Goal: Task Accomplishment & Management: Use online tool/utility

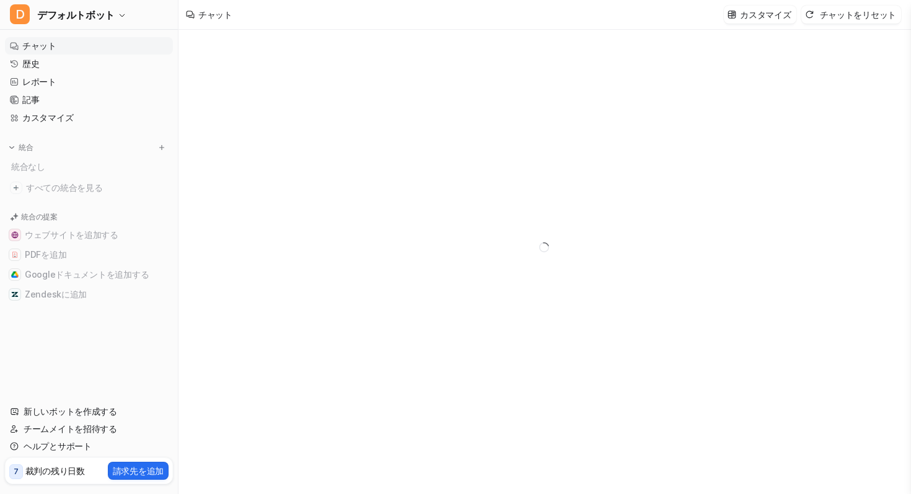
click at [580, 131] on div at bounding box center [544, 247] width 456 height 435
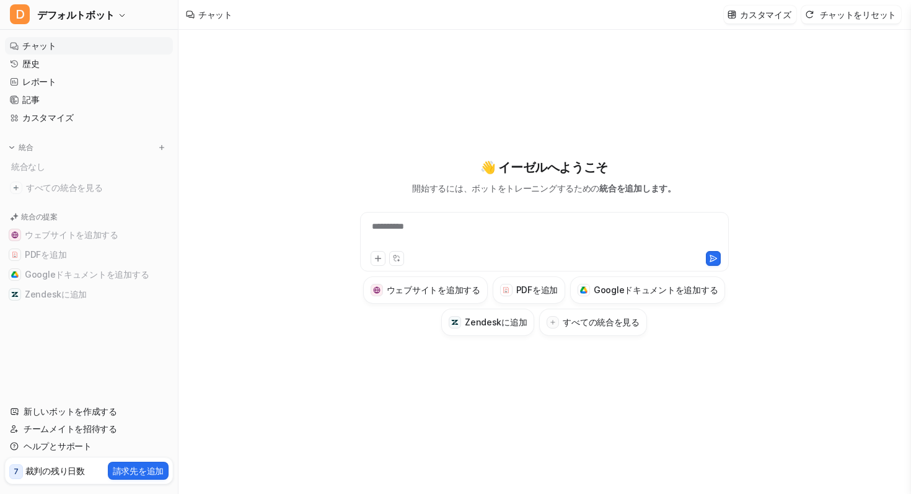
click at [438, 238] on div "**********" at bounding box center [544, 234] width 363 height 29
click at [404, 229] on font "**********" at bounding box center [388, 226] width 32 height 9
click at [381, 261] on icon at bounding box center [378, 258] width 9 height 9
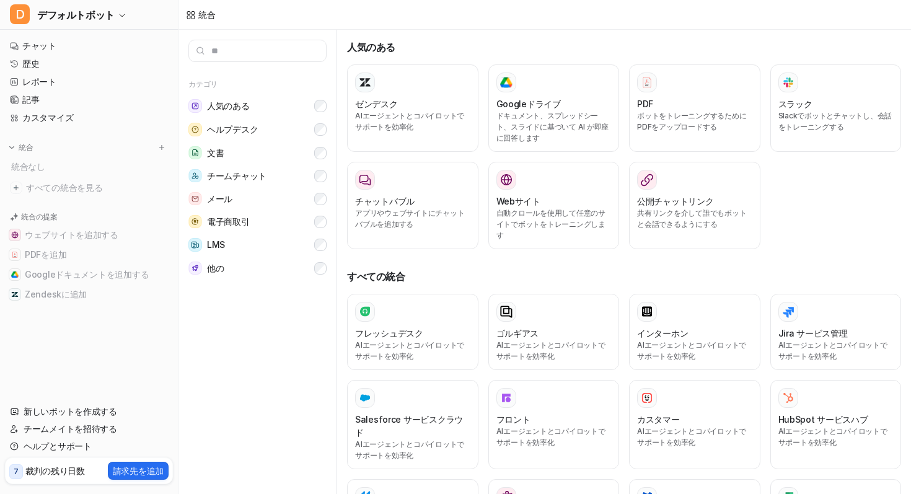
click at [223, 52] on input "text" at bounding box center [257, 51] width 138 height 22
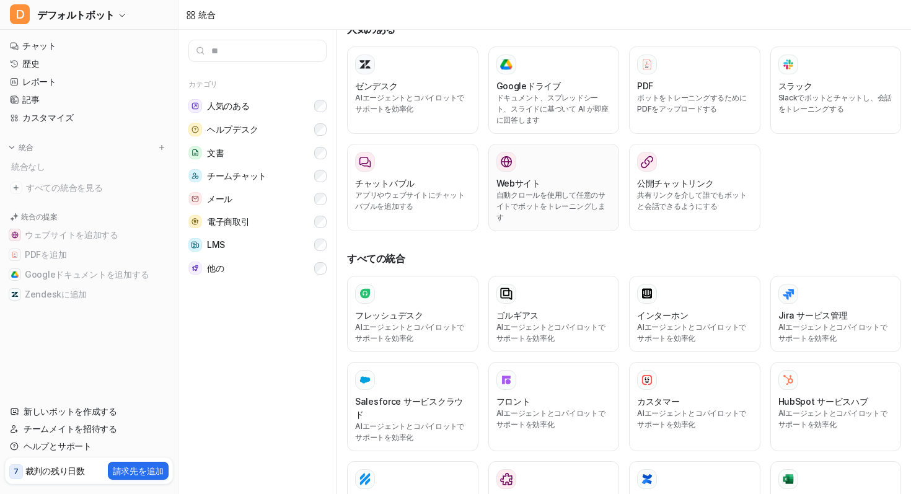
scroll to position [19, 0]
click at [696, 76] on div "PDF ボットをトレーニングするためにPDFをアップロードする" at bounding box center [694, 89] width 115 height 71
click at [678, 116] on div "PDF ボットをトレーニングするためにPDFをアップロードする" at bounding box center [694, 89] width 115 height 71
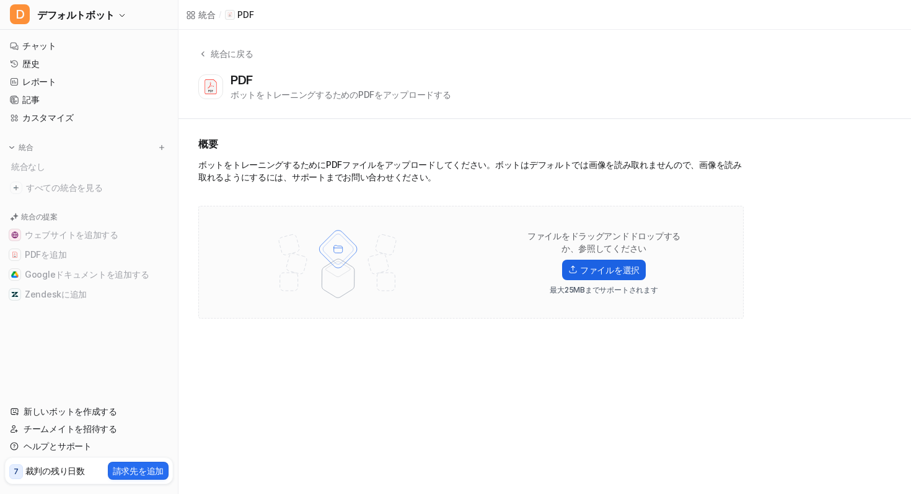
click at [584, 270] on font "ファイルを選択" at bounding box center [610, 270] width 60 height 11
click at [0, 0] on input "ファイルを選択" at bounding box center [0, 0] width 0 height 0
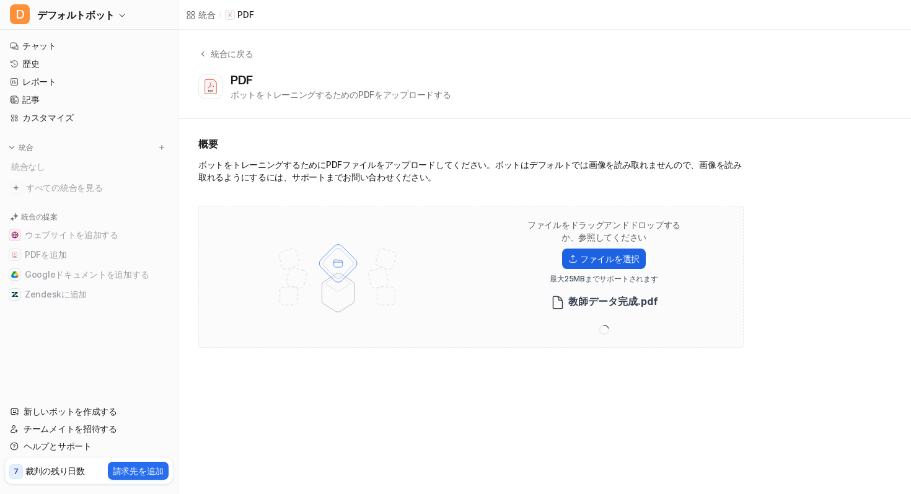
click at [585, 259] on font "ファイルを選択" at bounding box center [610, 259] width 60 height 11
click at [0, 0] on input "ファイルを選択" at bounding box center [0, 0] width 0 height 0
click at [598, 254] on font "ファイルを選択" at bounding box center [610, 259] width 60 height 11
click at [0, 0] on input "ファイルを選択" at bounding box center [0, 0] width 0 height 0
click at [611, 263] on font "ファイルを選択" at bounding box center [610, 259] width 60 height 11
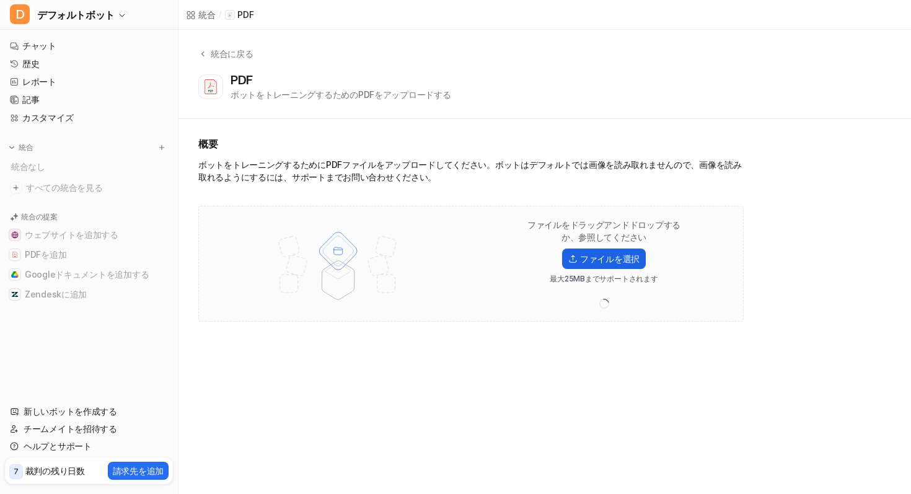
click at [0, 0] on input "ファイルを選択" at bounding box center [0, 0] width 0 height 0
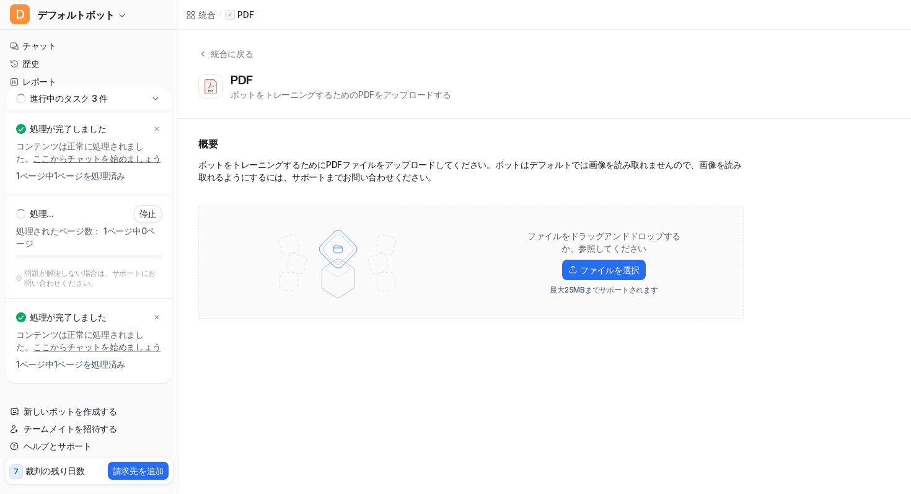
click at [399, 396] on div "統合 / PDF 統合に戻る PDF ボットをトレーニングするためのPDFをアップロードする 概要 ボットをトレーニングするためにPDFファイルをアップロード…" at bounding box center [455, 247] width 911 height 494
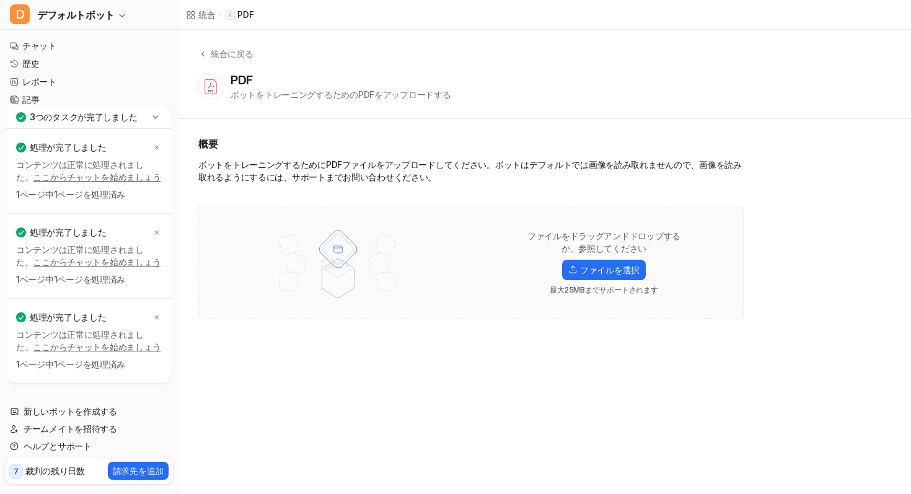
click at [227, 239] on div at bounding box center [338, 262] width 254 height 87
click at [212, 52] on font "統合に戻る" at bounding box center [232, 53] width 43 height 11
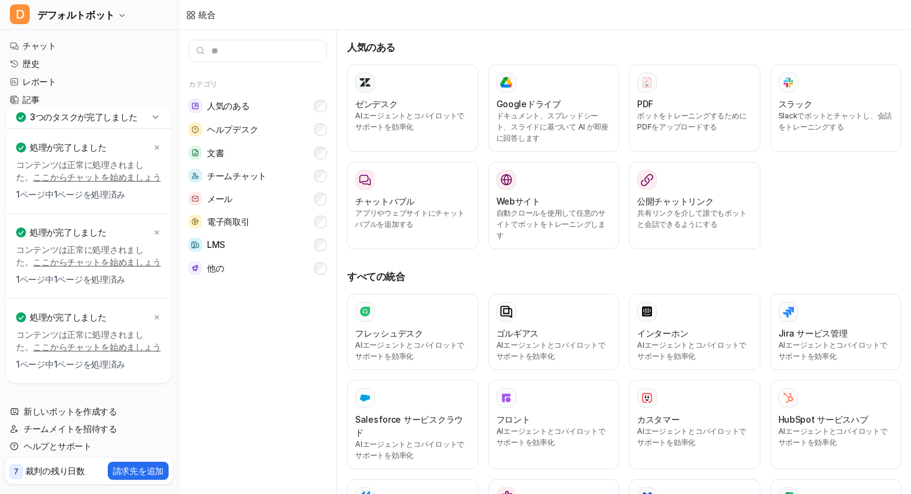
click at [77, 122] on p "3つのタスクが完了しました" at bounding box center [83, 117] width 107 height 12
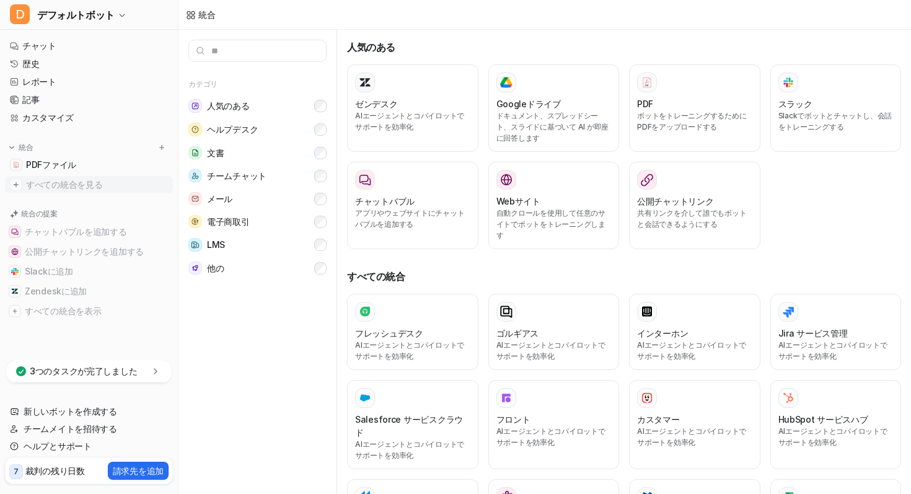
click at [84, 188] on font "すべての統合を見る" at bounding box center [64, 184] width 76 height 11
click at [72, 166] on font "PDFファイル" at bounding box center [51, 164] width 50 height 11
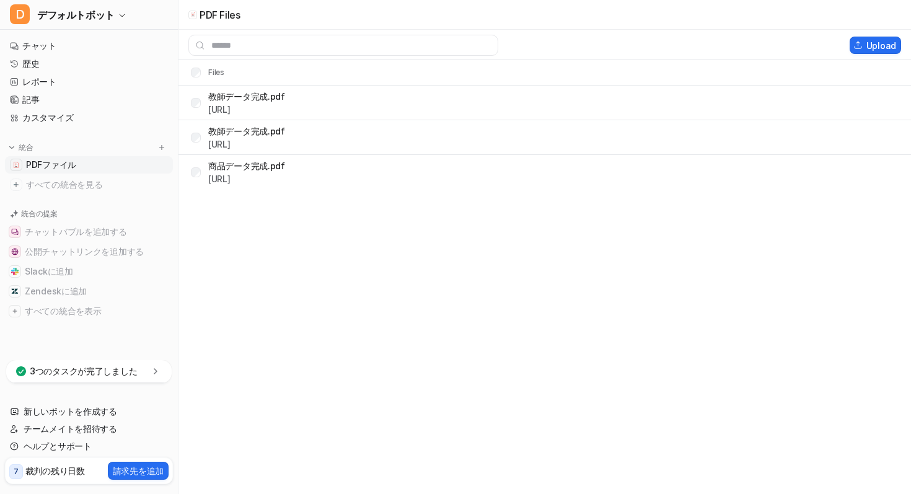
click at [72, 166] on font "PDFファイル" at bounding box center [51, 164] width 50 height 11
click at [795, 40] on font "選択した項目を削除" at bounding box center [773, 45] width 76 height 11
click at [201, 132] on div "教師データ完成.pdf [URL] 削除しています..." at bounding box center [282, 138] width 183 height 20
click at [231, 105] on font "[URL]" at bounding box center [219, 109] width 22 height 11
click at [231, 142] on font "[URL]" at bounding box center [219, 144] width 22 height 11
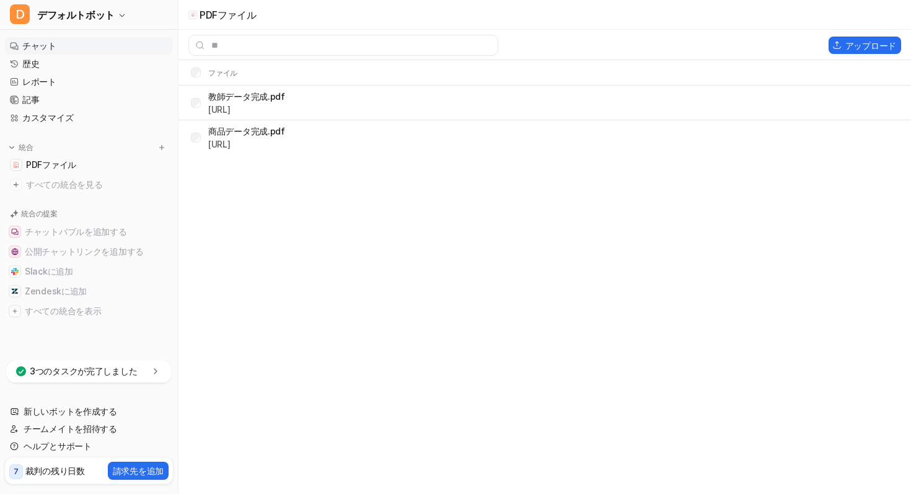
click at [95, 48] on link "チャット" at bounding box center [89, 45] width 168 height 17
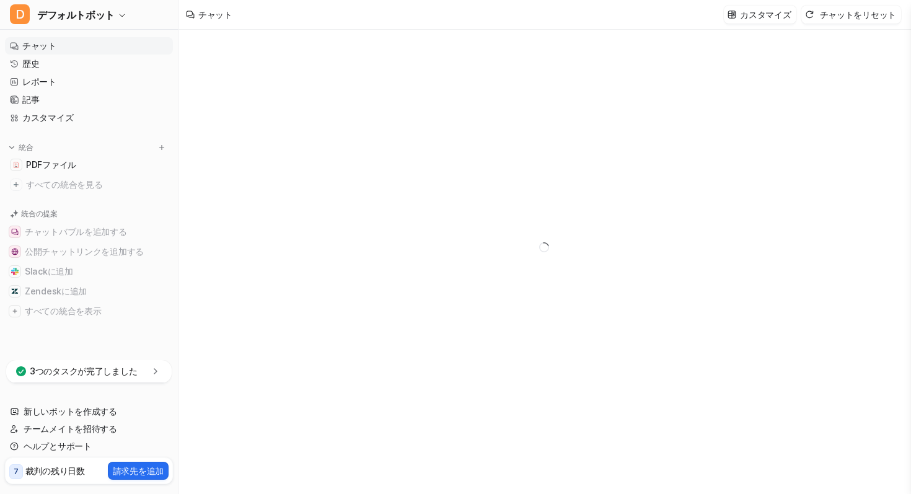
type textarea "**********"
click at [436, 255] on div at bounding box center [544, 247] width 456 height 435
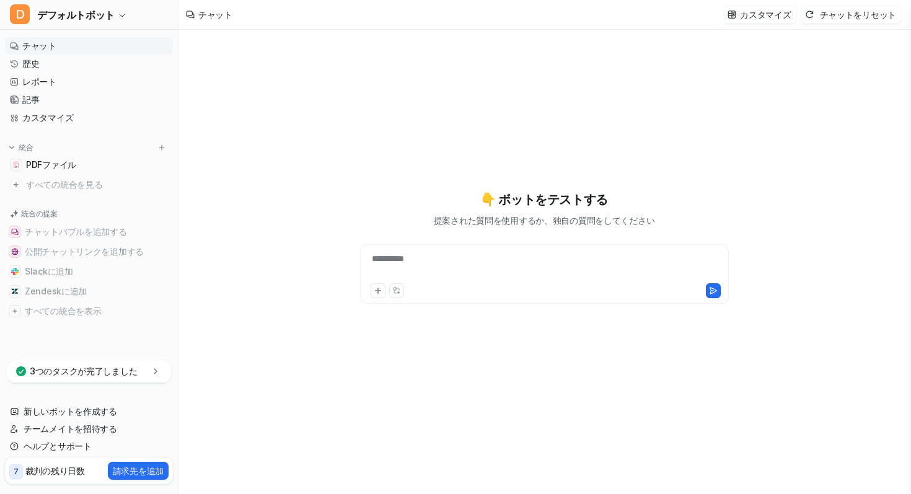
click at [404, 262] on font "**********" at bounding box center [388, 258] width 32 height 9
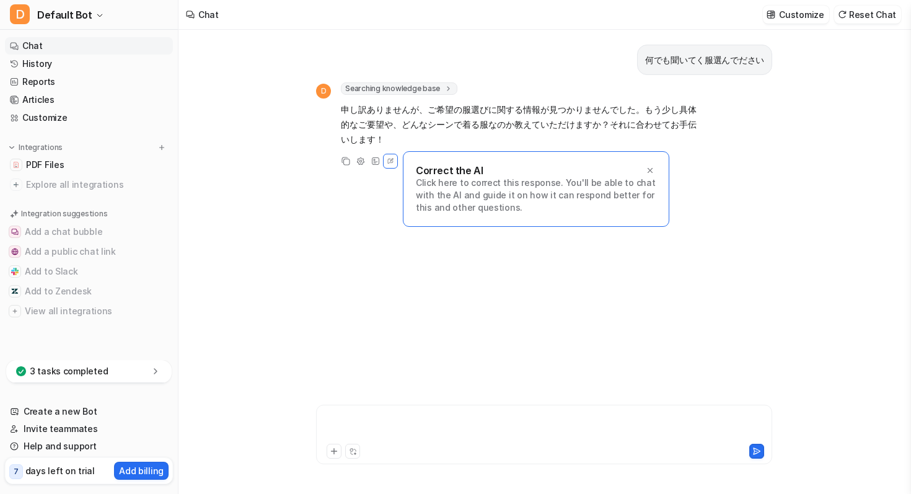
click at [408, 428] on div at bounding box center [544, 427] width 450 height 29
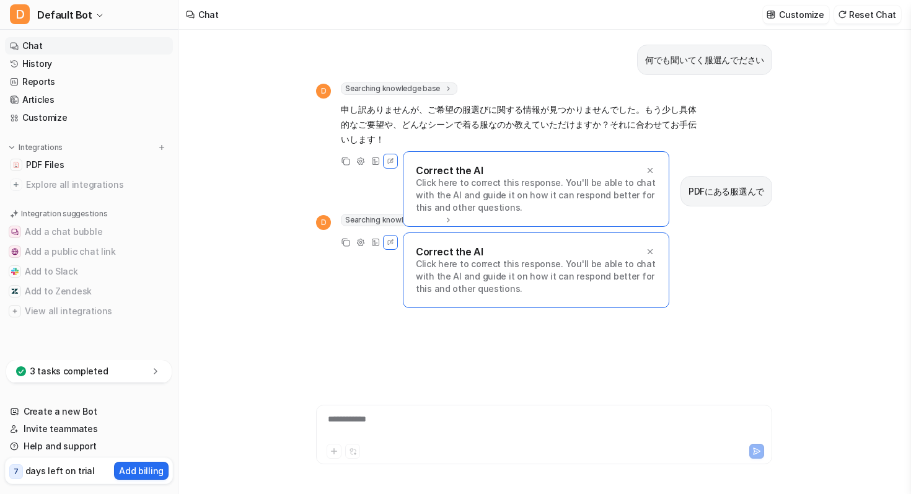
click at [730, 208] on div "何でも聞いてく服選んでださい D Searching knowledge base search_queries : [ "服選び アドバイス", "服装 お…" at bounding box center [544, 201] width 456 height 342
click at [653, 170] on icon at bounding box center [650, 170] width 9 height 9
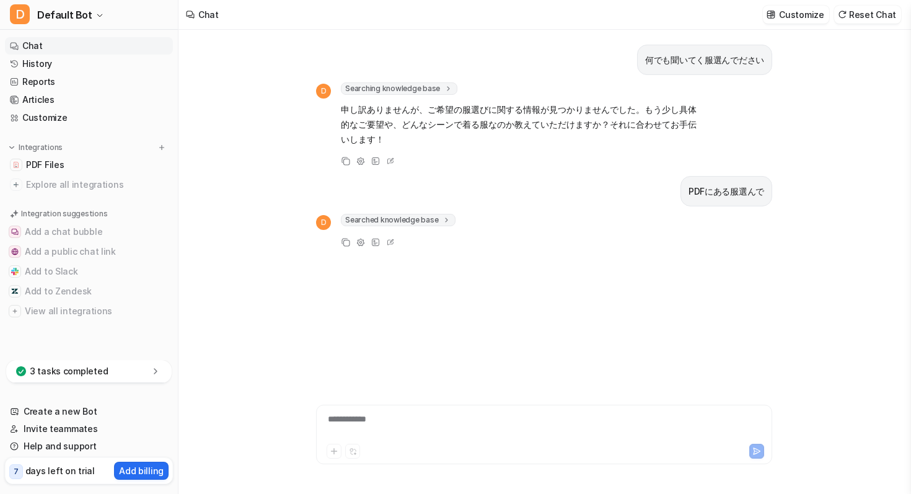
click at [450, 221] on span "Searched knowledge base" at bounding box center [398, 220] width 115 height 12
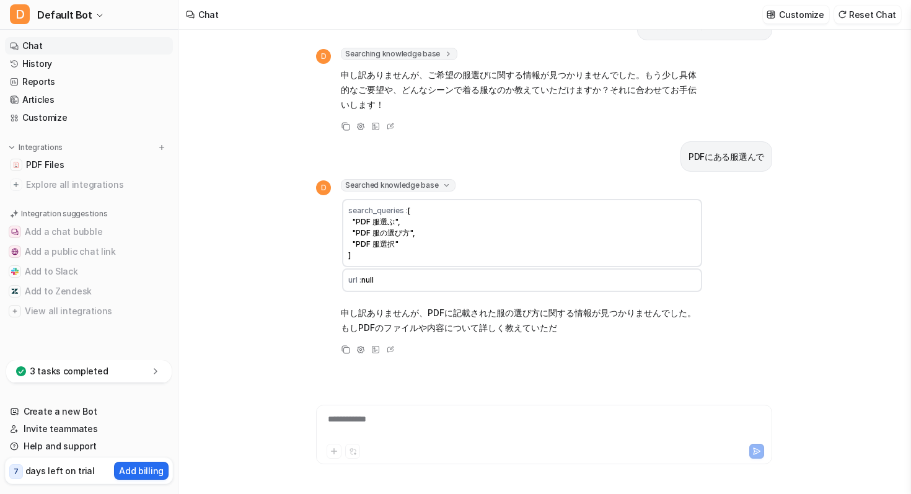
scroll to position [50, 0]
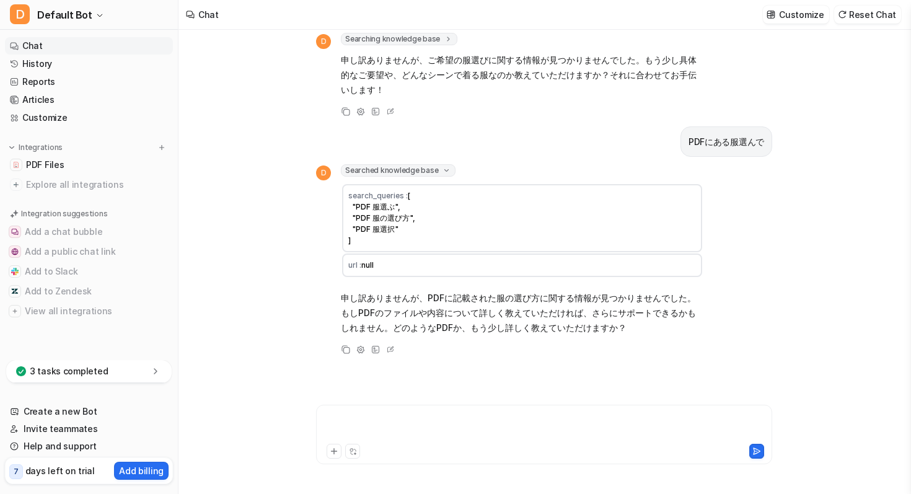
click at [415, 420] on div at bounding box center [544, 427] width 450 height 29
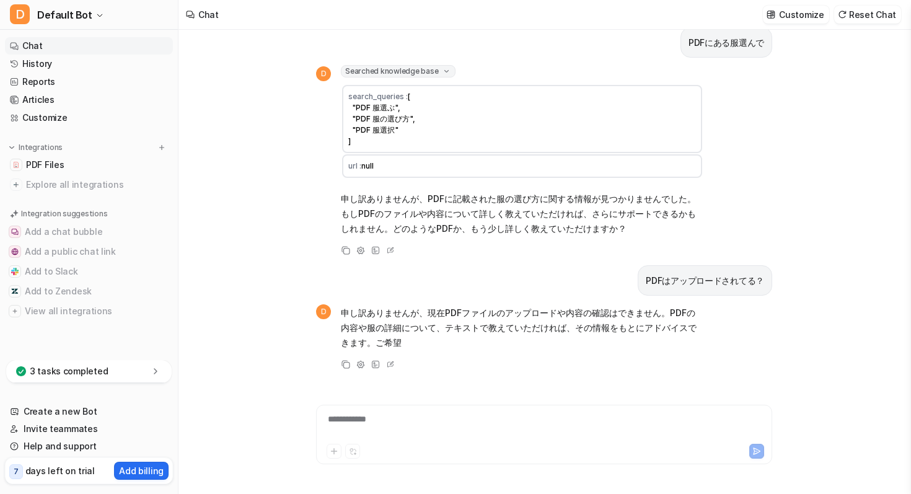
scroll to position [164, 0]
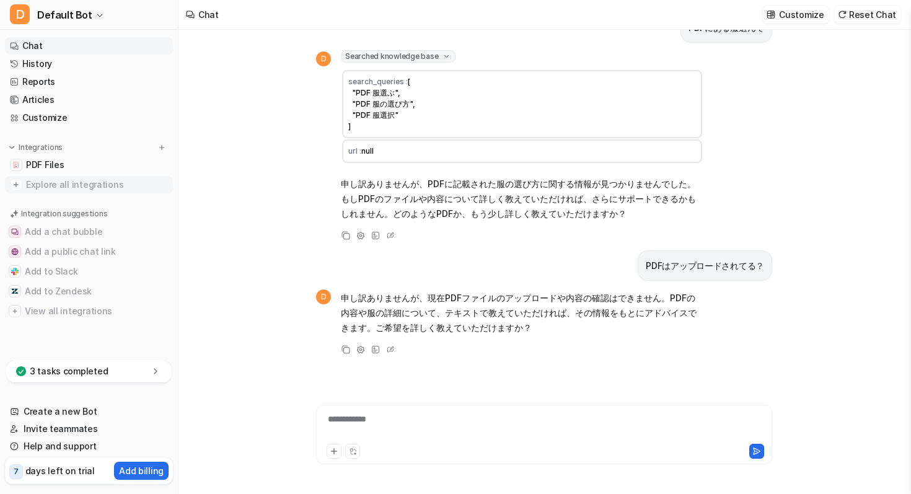
click at [90, 181] on span "Explore all integrations" at bounding box center [97, 185] width 142 height 20
click at [87, 167] on link "PDF Files" at bounding box center [89, 164] width 168 height 17
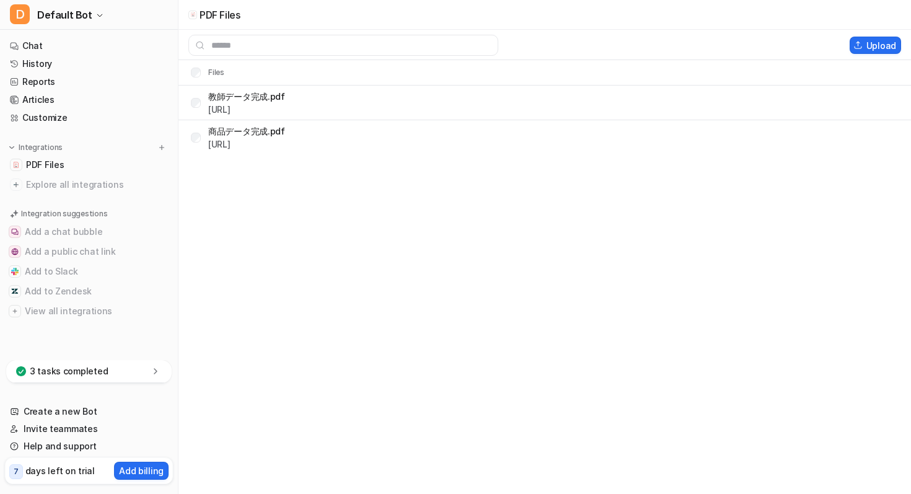
click at [205, 73] on th "Files" at bounding box center [203, 72] width 44 height 15
click at [851, 48] on button "Upload" at bounding box center [875, 45] width 51 height 17
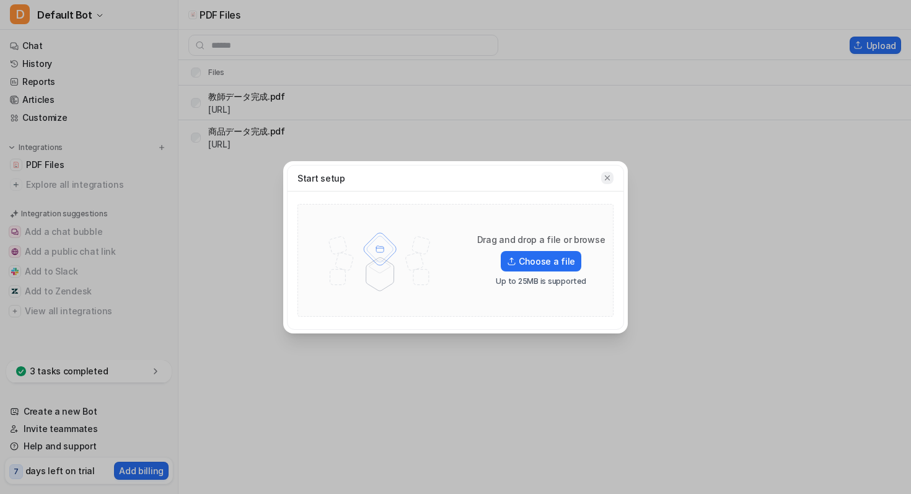
click at [608, 175] on icon "button" at bounding box center [607, 178] width 9 height 9
